Goal: Submit feedback/report problem

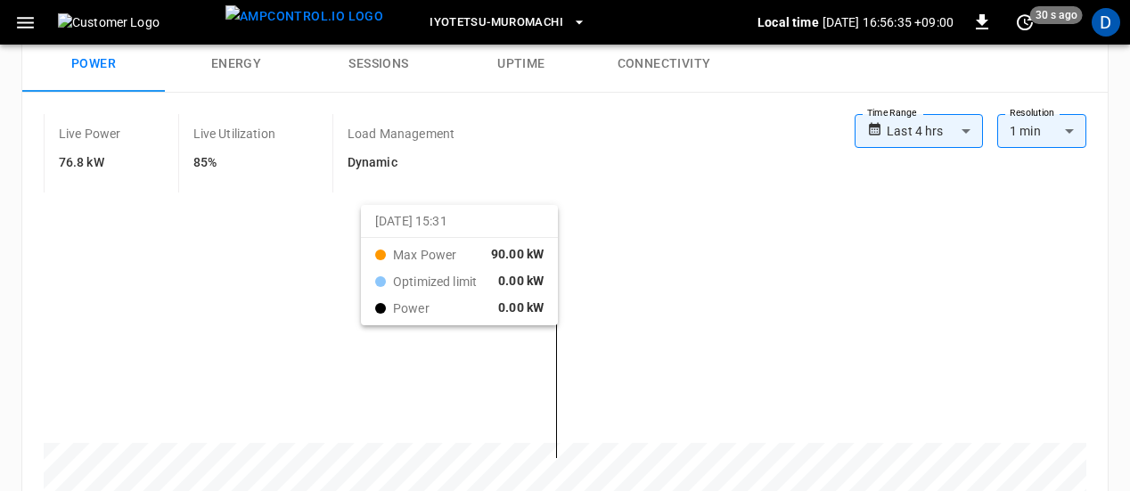
scroll to position [178, 0]
